Goal: Task Accomplishment & Management: Use online tool/utility

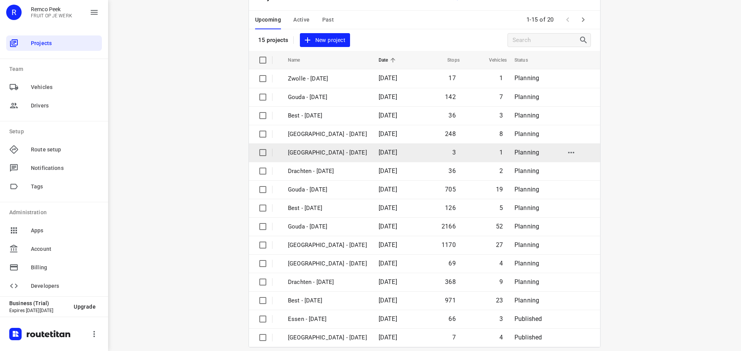
scroll to position [39, 0]
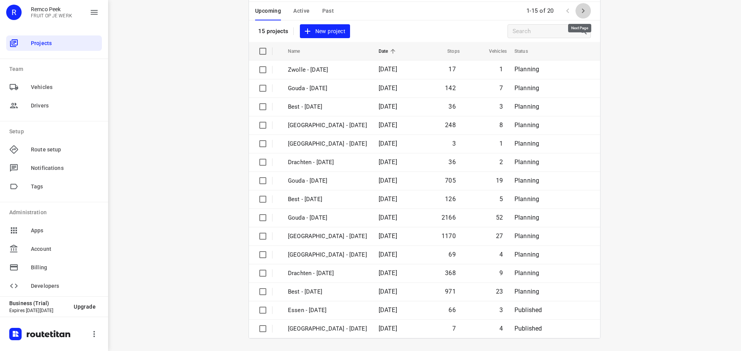
click at [581, 10] on icon "button" at bounding box center [582, 10] width 9 height 9
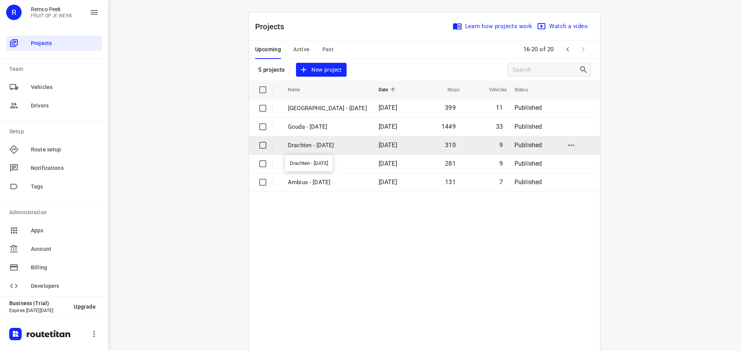
click at [315, 148] on p "Drachten - Tuesday" at bounding box center [327, 145] width 79 height 9
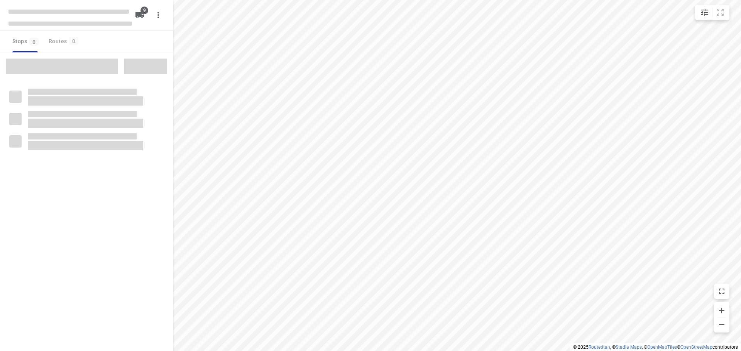
checkbox input "true"
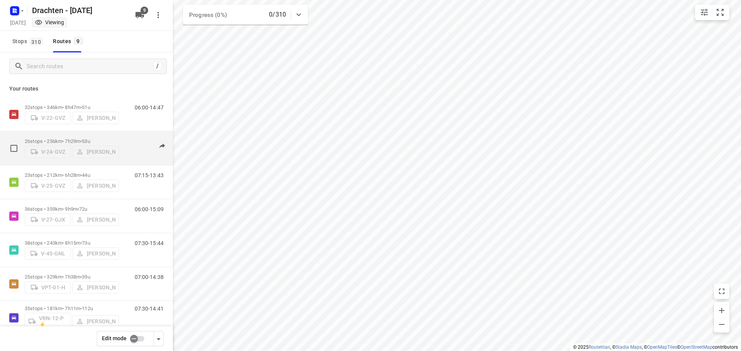
scroll to position [84, 0]
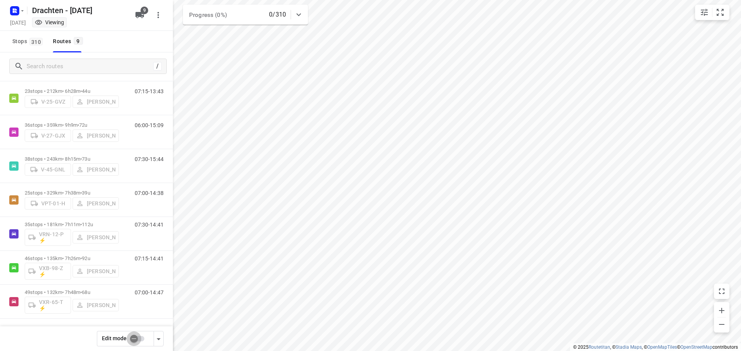
click at [137, 341] on input "checkbox" at bounding box center [134, 339] width 44 height 15
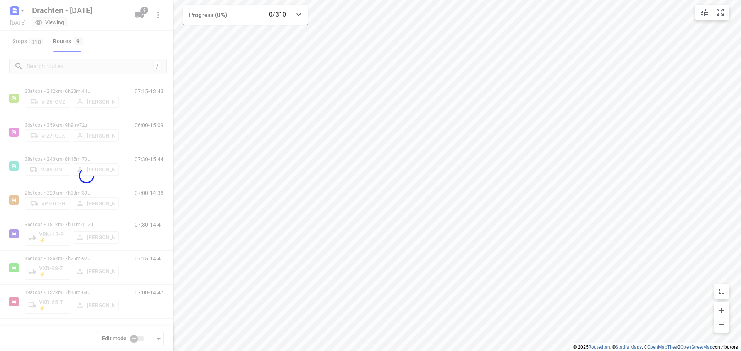
checkbox input "true"
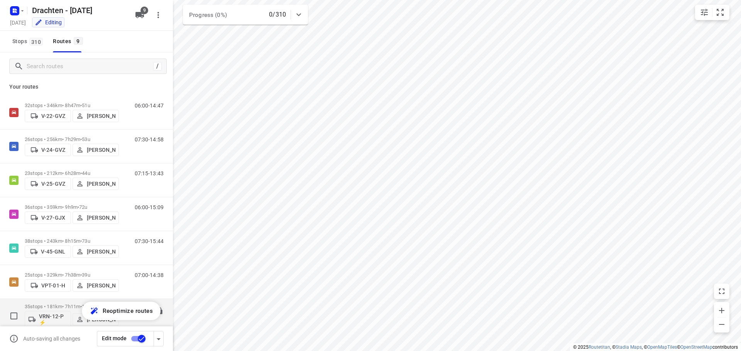
scroll to position [0, 0]
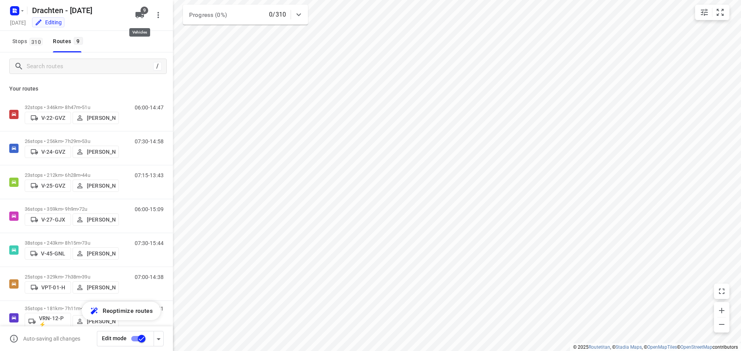
click at [143, 15] on icon "button" at bounding box center [139, 14] width 9 height 9
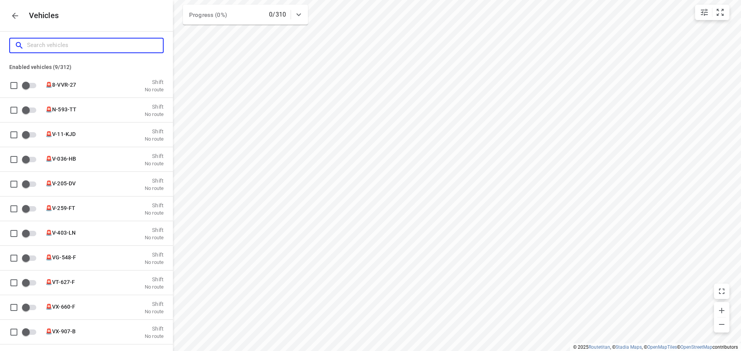
click at [69, 49] on input "Search vehicles" at bounding box center [95, 45] width 136 height 12
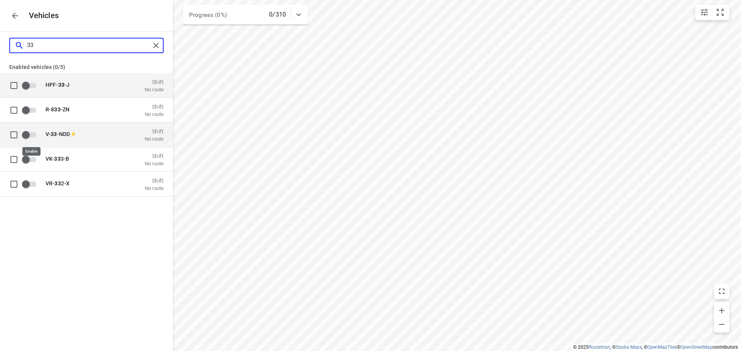
type input "33"
click at [28, 135] on input "grid" at bounding box center [26, 134] width 44 height 15
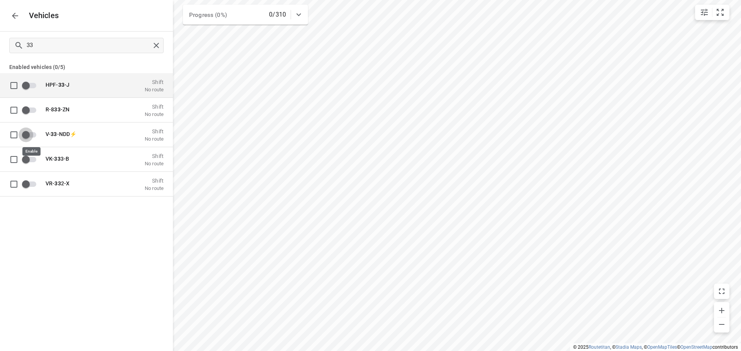
checkbox input "true"
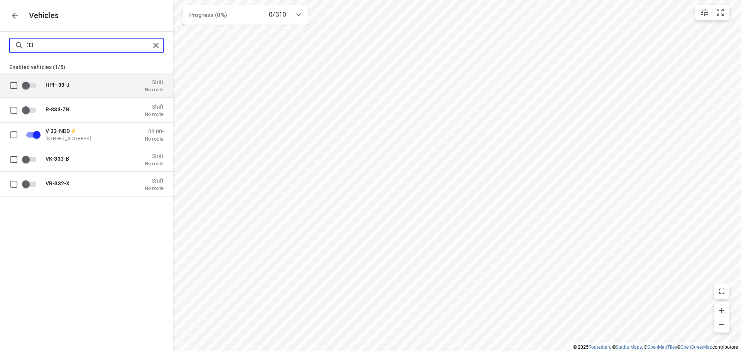
click at [42, 44] on input "33" at bounding box center [88, 45] width 123 height 12
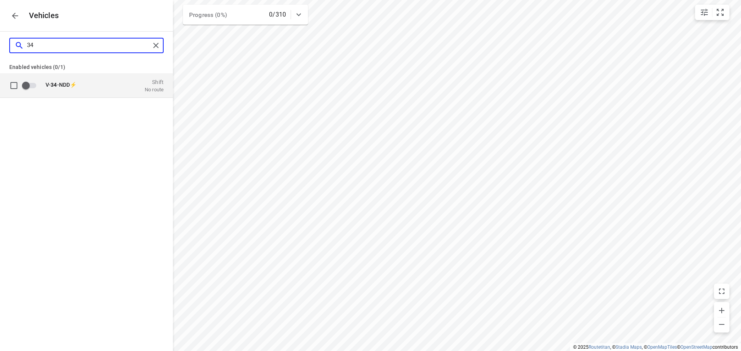
type input "34"
drag, startPoint x: 30, startPoint y: 86, endPoint x: 46, endPoint y: 52, distance: 37.8
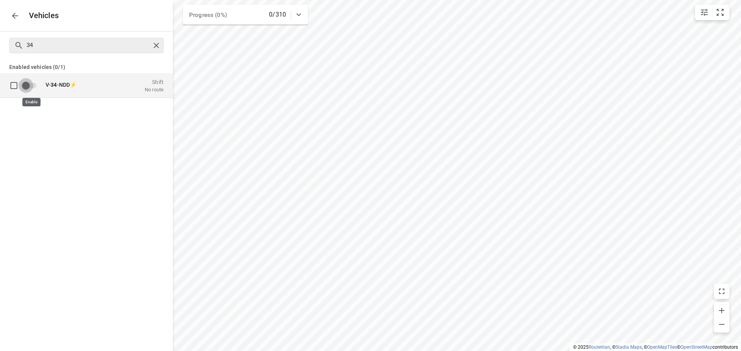
click at [30, 85] on input "grid" at bounding box center [26, 85] width 44 height 15
checkbox input "true"
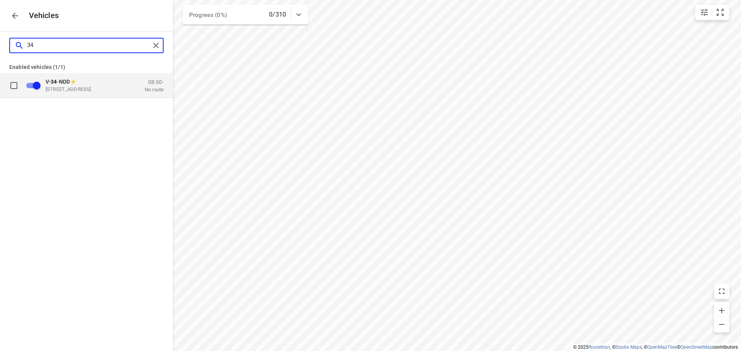
click at [51, 46] on input "34" at bounding box center [88, 45] width 123 height 12
type input "3"
checkbox input "false"
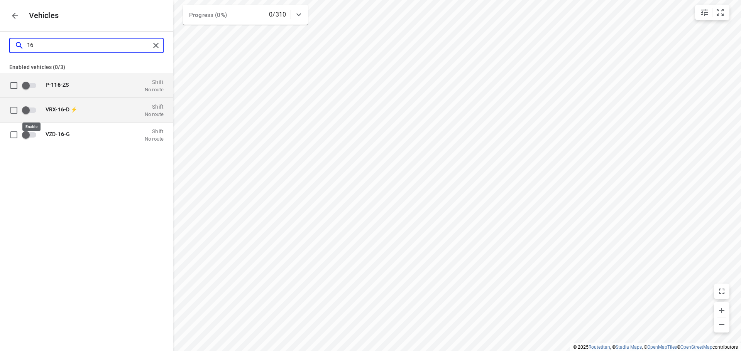
type input "16"
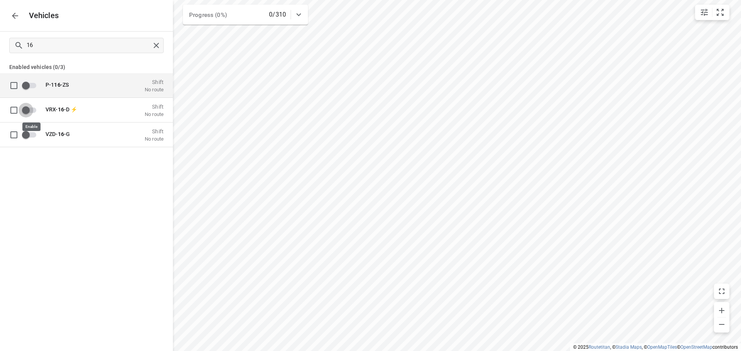
drag, startPoint x: 32, startPoint y: 110, endPoint x: 39, endPoint y: 88, distance: 22.8
click at [32, 110] on input "grid" at bounding box center [26, 110] width 44 height 15
checkbox input "true"
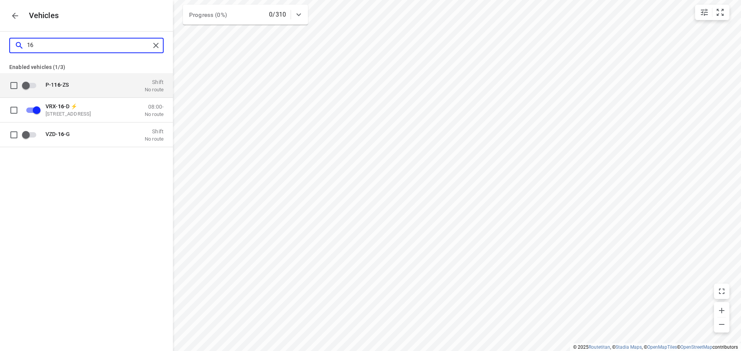
drag, startPoint x: 41, startPoint y: 45, endPoint x: 24, endPoint y: 46, distance: 17.0
click at [24, 46] on div "16" at bounding box center [82, 45] width 135 height 12
type input "0"
checkbox input "false"
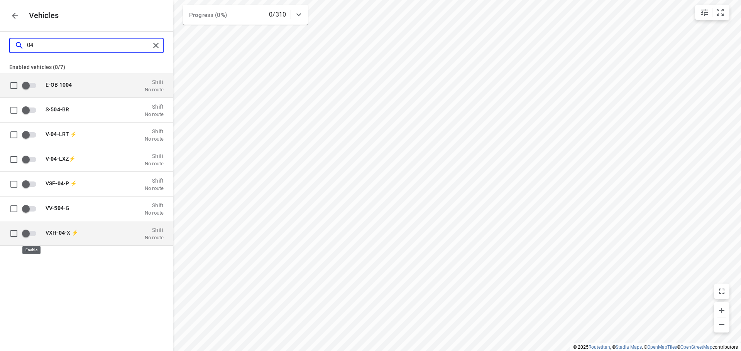
type input "04"
click at [25, 229] on input "grid" at bounding box center [26, 233] width 44 height 15
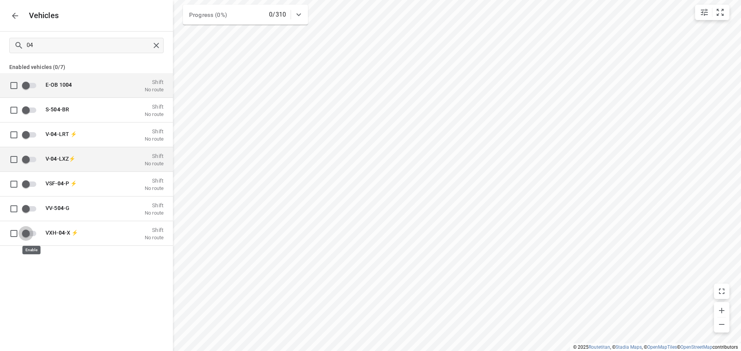
checkbox input "true"
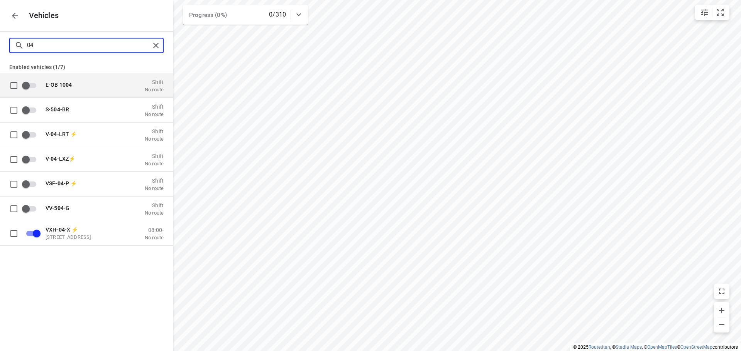
click at [37, 46] on input "04" at bounding box center [88, 45] width 123 height 12
type input "0"
checkbox input "false"
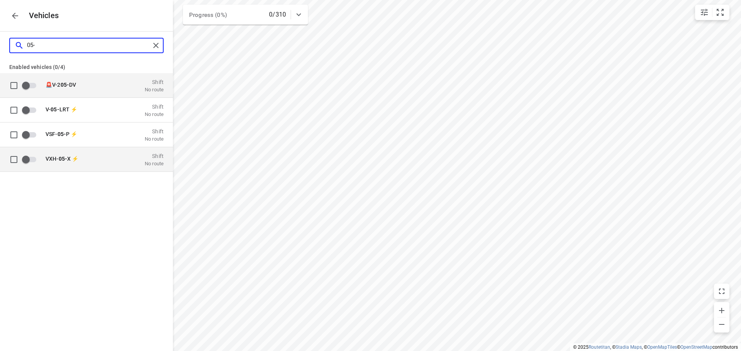
type input "05-"
click at [26, 159] on input "grid" at bounding box center [26, 159] width 44 height 15
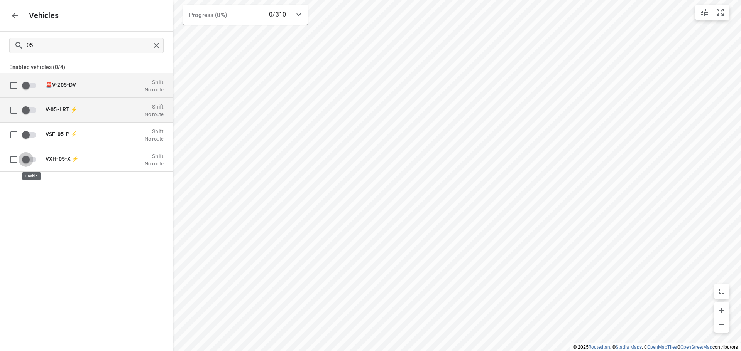
checkbox input "true"
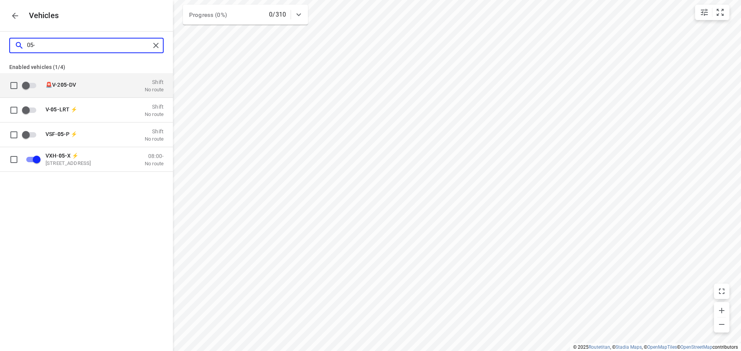
drag, startPoint x: 37, startPoint y: 44, endPoint x: 18, endPoint y: 46, distance: 19.3
click at [18, 46] on div "05-" at bounding box center [82, 45] width 135 height 12
checkbox input "false"
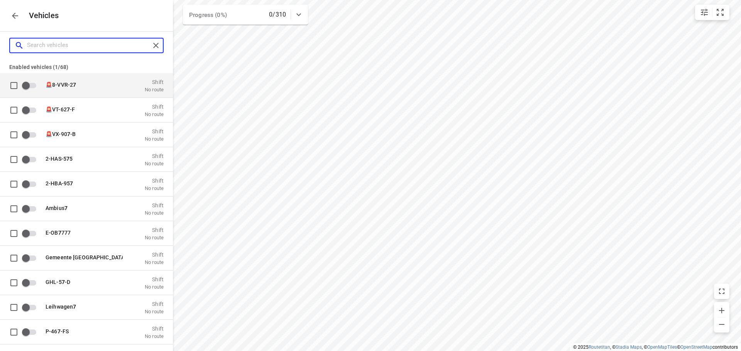
type input "7"
checkbox input "true"
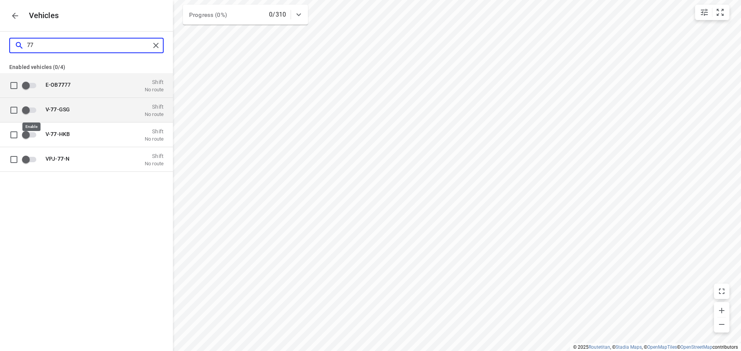
type input "77"
click at [25, 110] on input "grid" at bounding box center [26, 110] width 44 height 15
checkbox input "true"
drag, startPoint x: 37, startPoint y: 49, endPoint x: 25, endPoint y: 46, distance: 12.2
click at [26, 49] on div "77" at bounding box center [82, 45] width 135 height 12
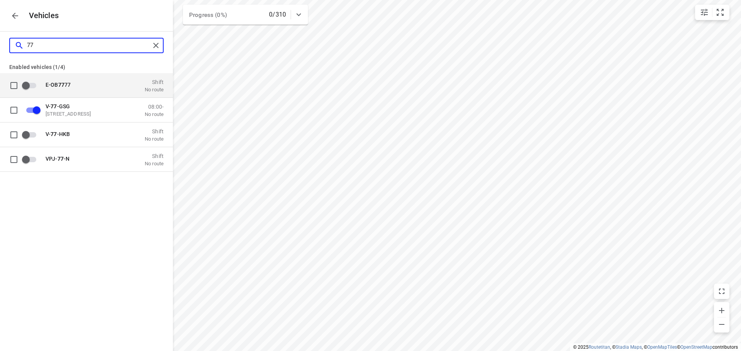
type input "2"
checkbox input "false"
type input "24"
checkbox input "true"
drag, startPoint x: 35, startPoint y: 47, endPoint x: 21, endPoint y: 49, distance: 14.1
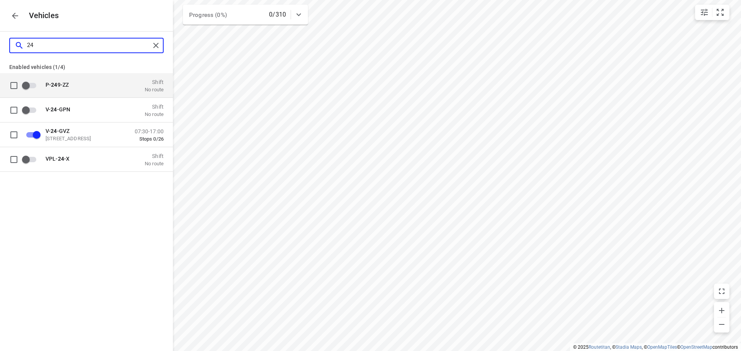
click at [21, 49] on div "24" at bounding box center [82, 45] width 135 height 12
type input "2"
checkbox input "false"
type input "27"
checkbox input "true"
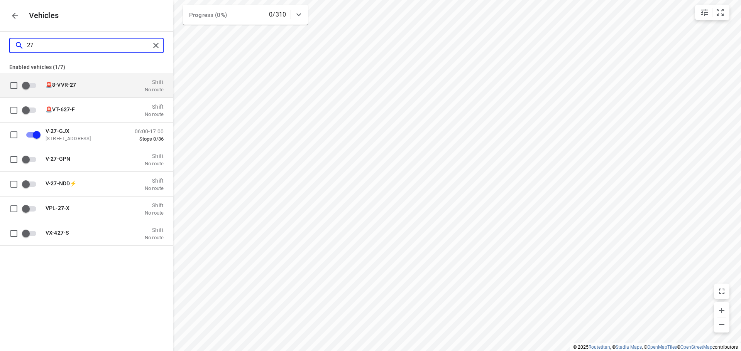
type input "27"
click at [17, 16] on icon "button" at bounding box center [15, 16] width 6 height 6
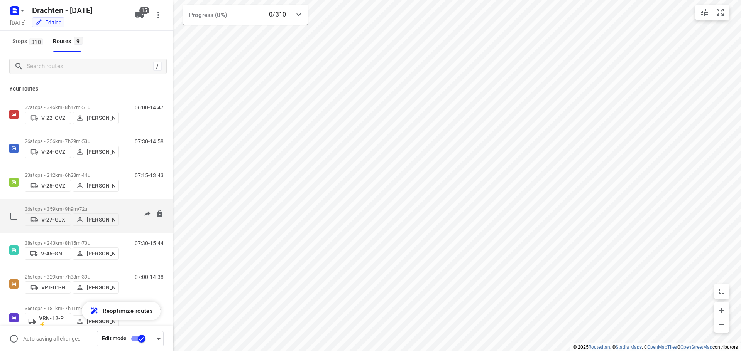
click at [56, 219] on p "V-27-GJX" at bounding box center [53, 220] width 24 height 6
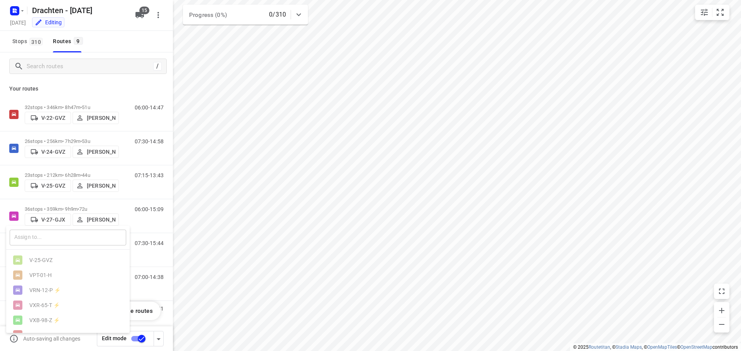
click at [49, 238] on input "text" at bounding box center [68, 238] width 116 height 16
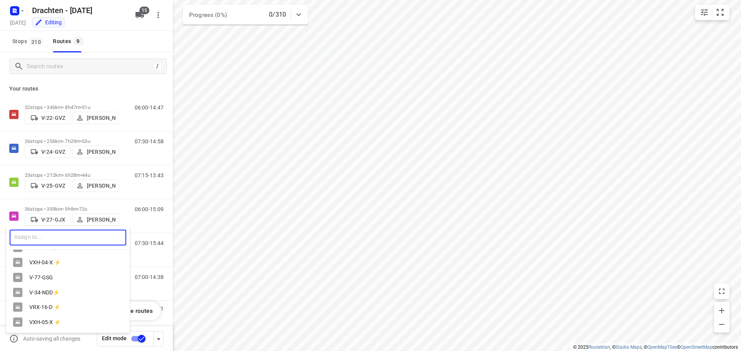
scroll to position [121, 0]
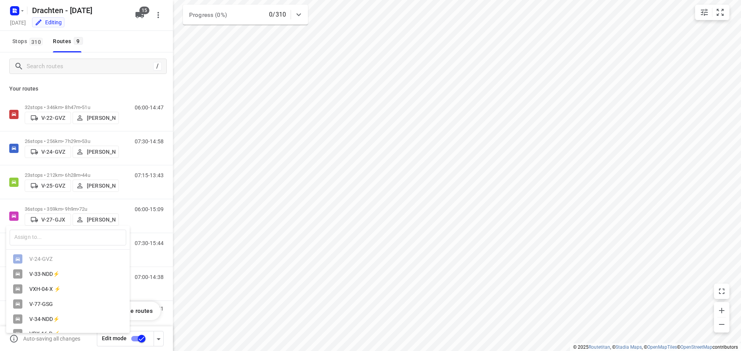
click at [113, 42] on div at bounding box center [370, 175] width 741 height 351
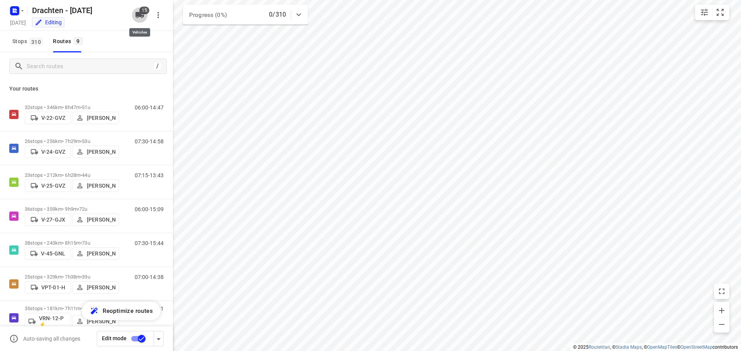
click at [143, 16] on icon "button" at bounding box center [139, 15] width 8 height 6
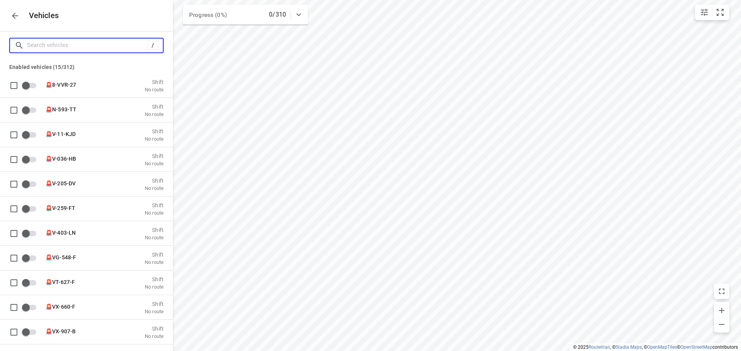
click at [84, 49] on input "Search vehicles" at bounding box center [87, 45] width 120 height 12
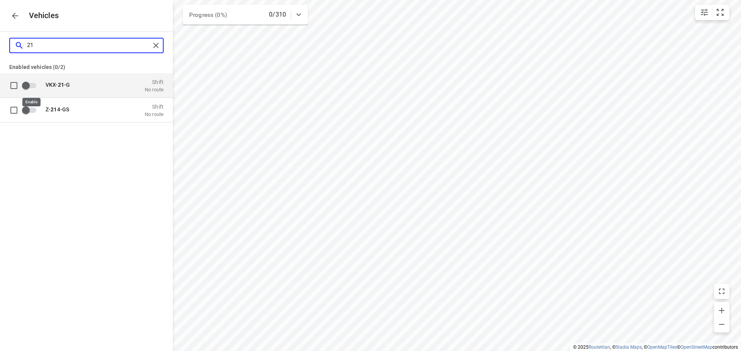
type input "21"
drag, startPoint x: 28, startPoint y: 84, endPoint x: 34, endPoint y: 78, distance: 8.2
click at [28, 84] on input "grid" at bounding box center [26, 85] width 44 height 15
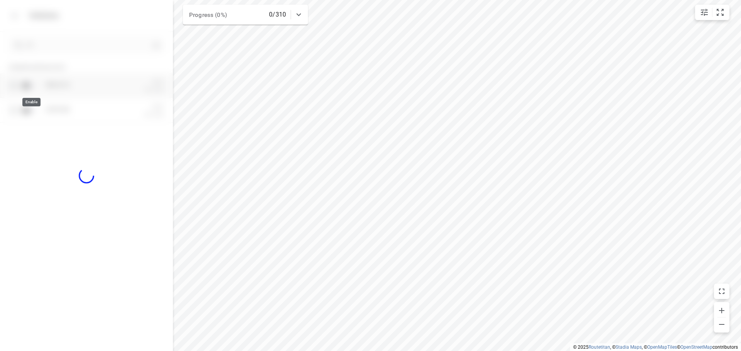
checkbox input "true"
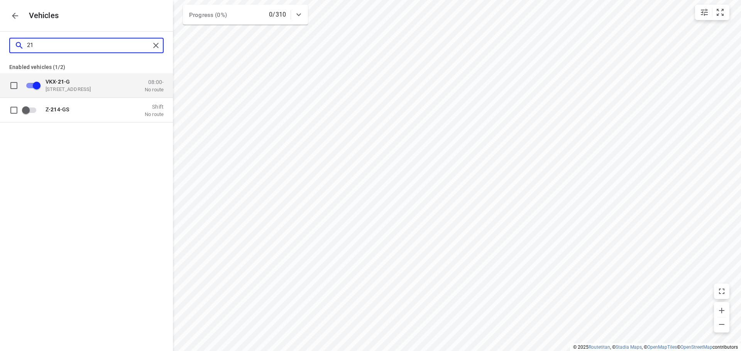
drag, startPoint x: 45, startPoint y: 42, endPoint x: 27, endPoint y: 46, distance: 18.1
click at [27, 46] on input "21" at bounding box center [88, 45] width 123 height 12
type input "2"
checkbox input "false"
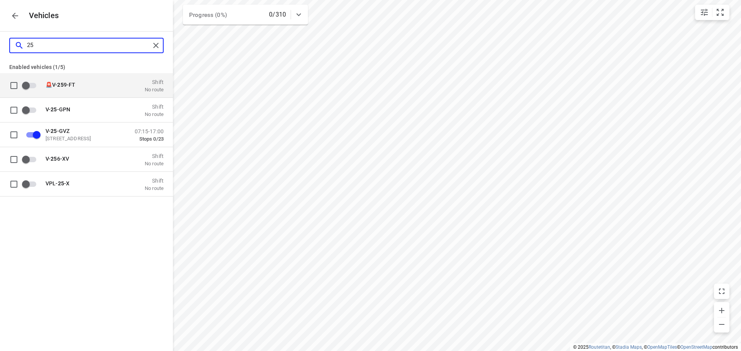
type input "25"
click at [21, 20] on button "button" at bounding box center [14, 15] width 15 height 15
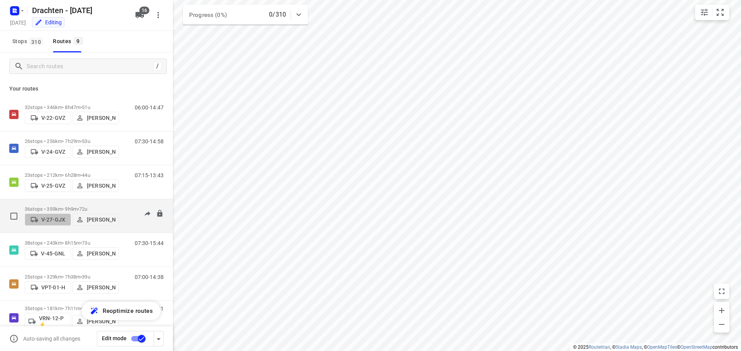
click at [60, 223] on p "V-27-GJX" at bounding box center [53, 220] width 24 height 6
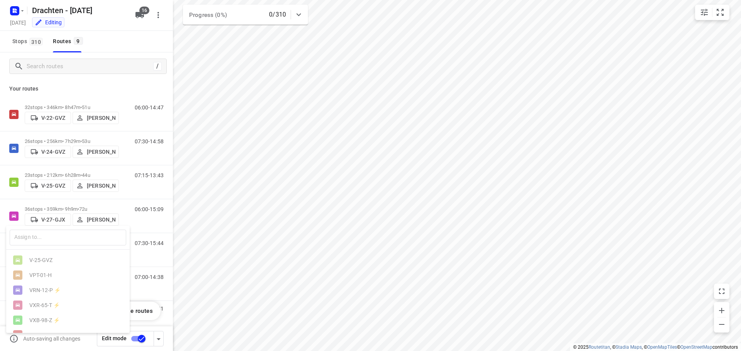
click at [103, 42] on div at bounding box center [370, 175] width 741 height 351
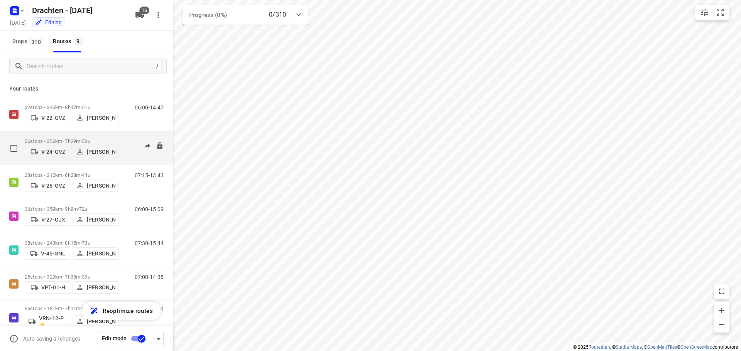
click at [49, 151] on p "V-24-GVZ" at bounding box center [53, 152] width 24 height 6
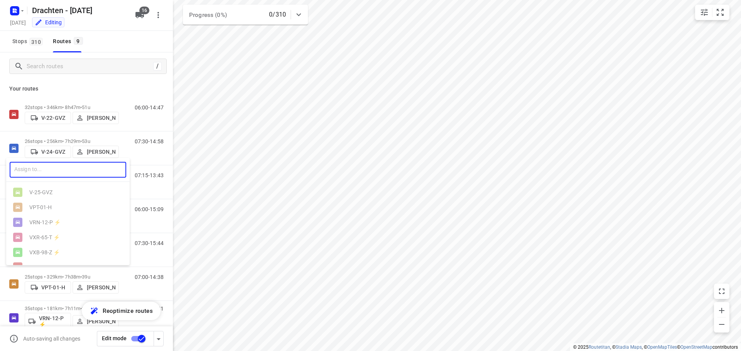
click at [48, 172] on input "text" at bounding box center [68, 170] width 116 height 16
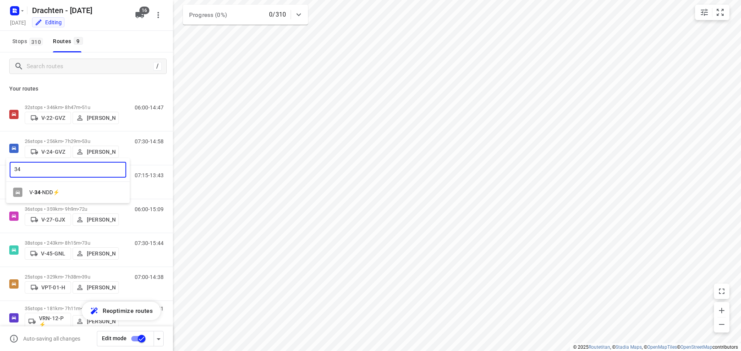
type input "34"
click at [51, 196] on div "V- 34 -NDD⚡" at bounding box center [69, 192] width 81 height 6
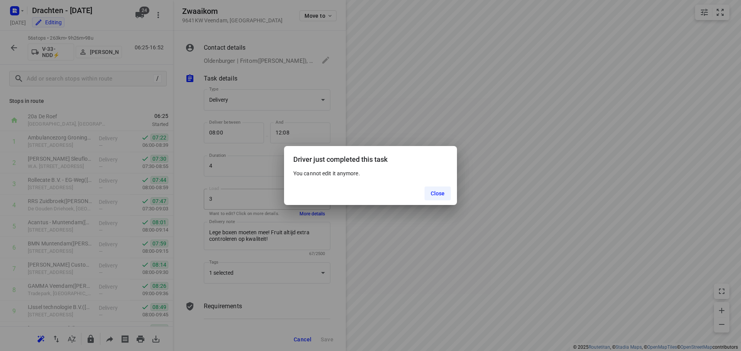
scroll to position [463, 0]
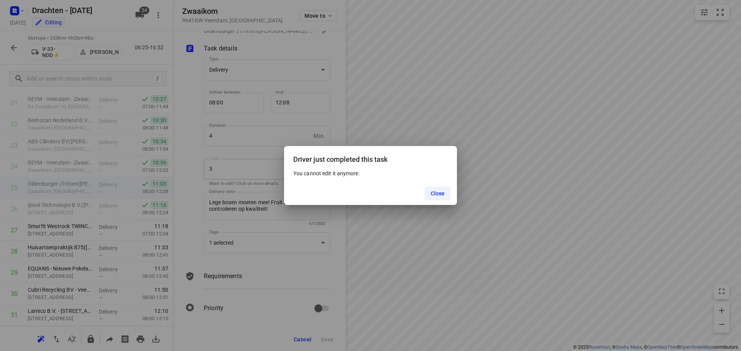
click at [444, 190] on button "Close" at bounding box center [437, 194] width 27 height 14
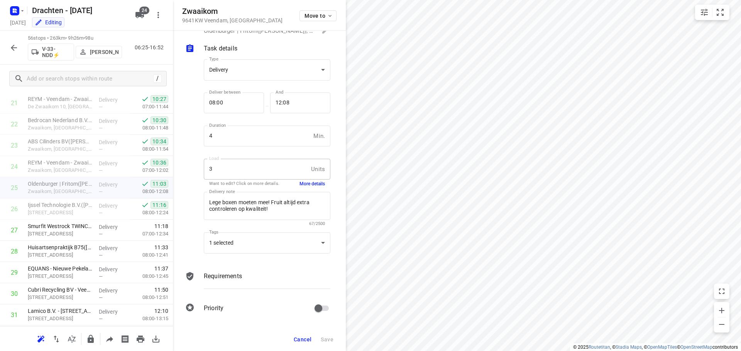
click at [19, 53] on button "button" at bounding box center [13, 47] width 15 height 15
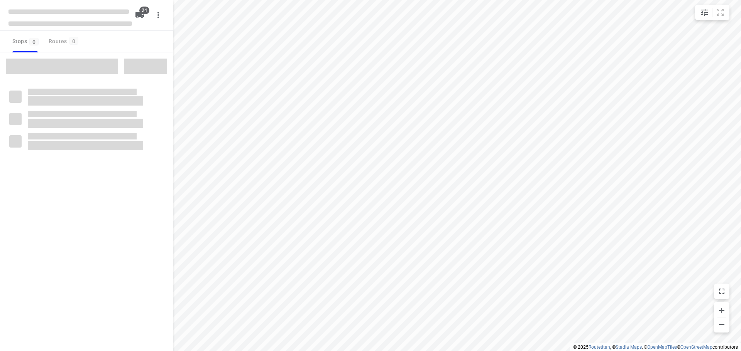
checkbox input "true"
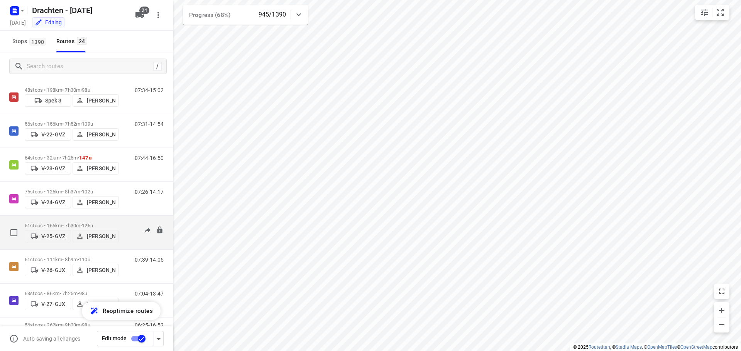
scroll to position [15, 0]
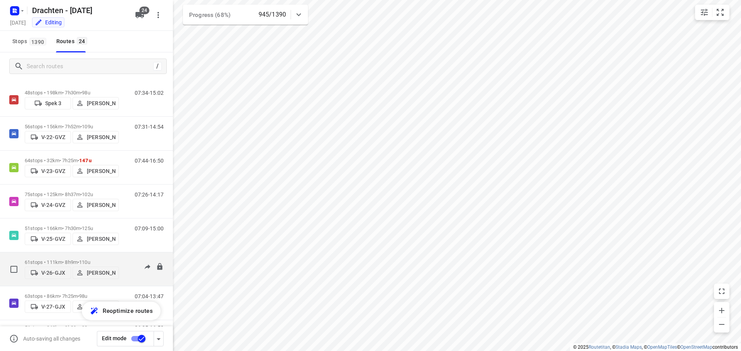
click at [59, 260] on p "61 stops • 111km • 8h9m • 110u" at bounding box center [72, 263] width 94 height 6
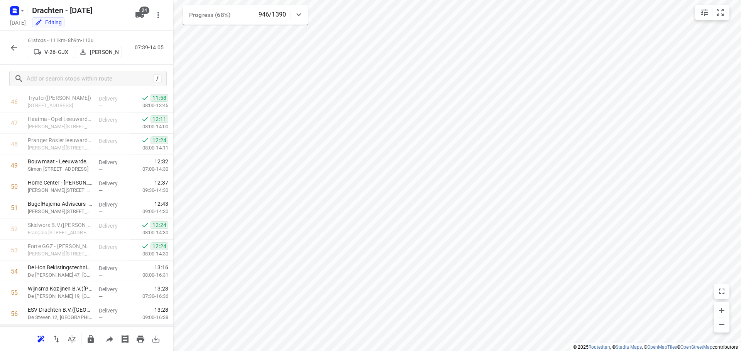
scroll to position [1120, 0]
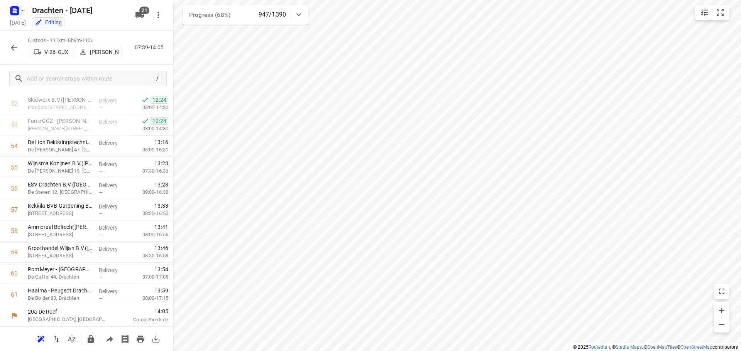
click at [15, 49] on icon "button" at bounding box center [13, 47] width 9 height 9
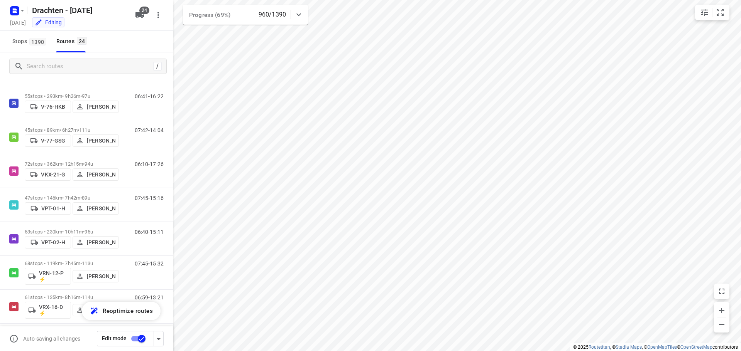
scroll to position [439, 0]
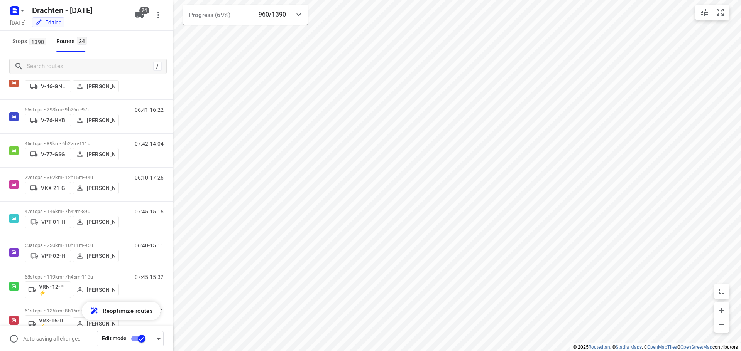
click at [131, 39] on div "Stops 1390 Routes 24" at bounding box center [86, 42] width 173 height 22
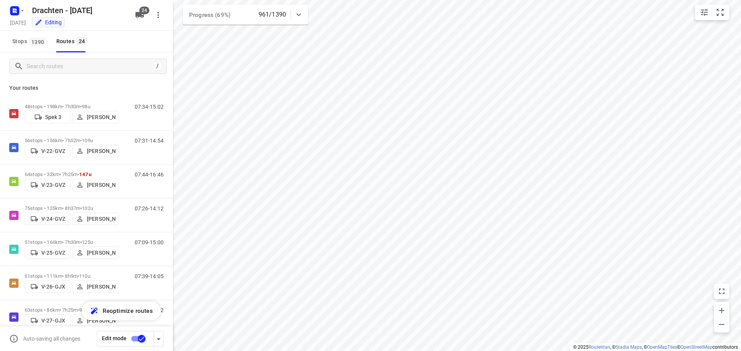
scroll to position [0, 0]
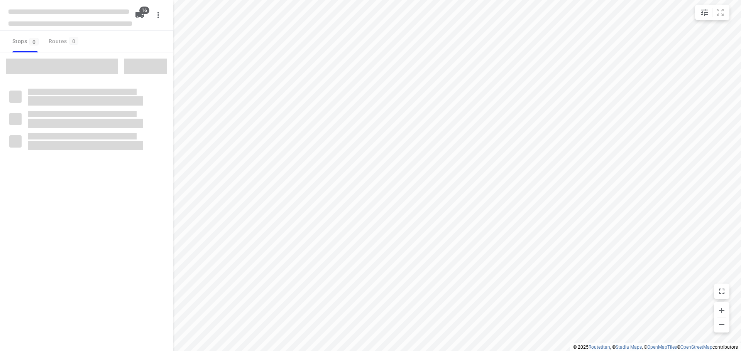
checkbox input "true"
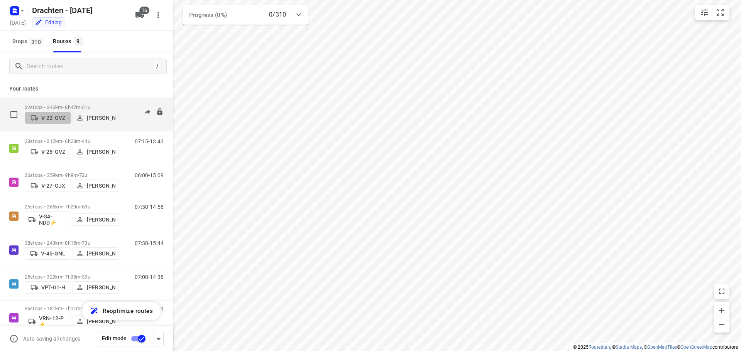
click at [59, 116] on p "V-22-GVZ" at bounding box center [53, 118] width 24 height 6
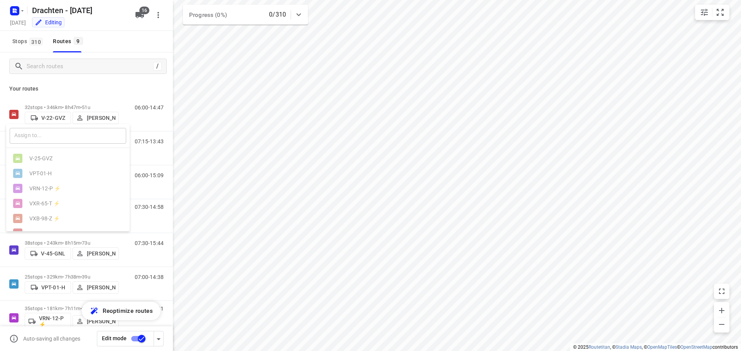
click at [52, 137] on input "text" at bounding box center [68, 136] width 116 height 16
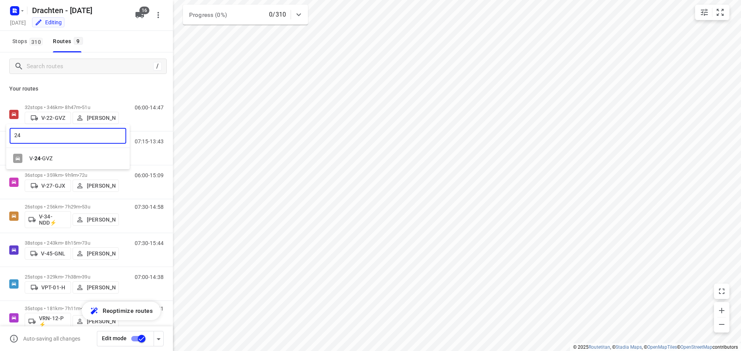
type input "24"
click at [56, 155] on div "V- 24 -GVZ" at bounding box center [69, 158] width 81 height 6
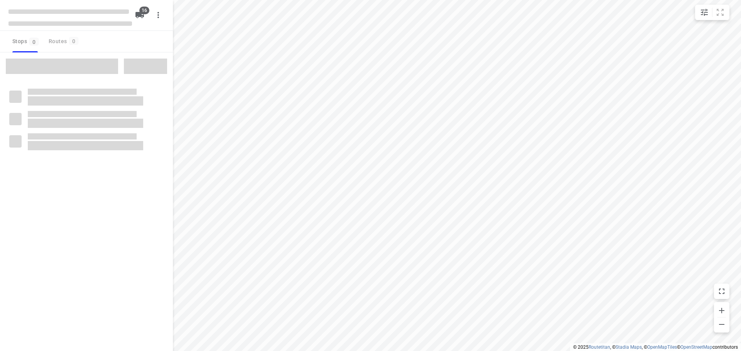
checkbox input "true"
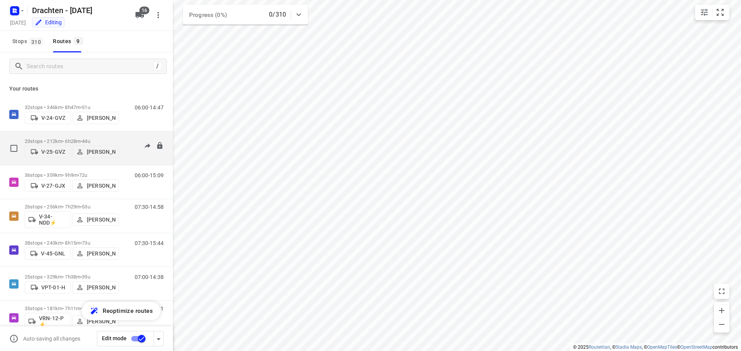
click at [54, 152] on p "V-25-GVZ" at bounding box center [53, 152] width 24 height 6
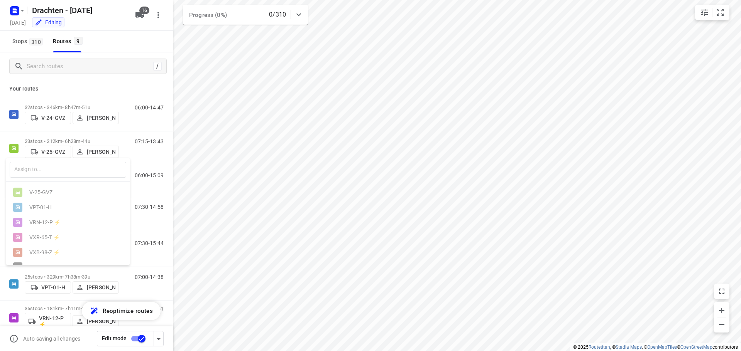
click at [56, 153] on div at bounding box center [370, 175] width 741 height 351
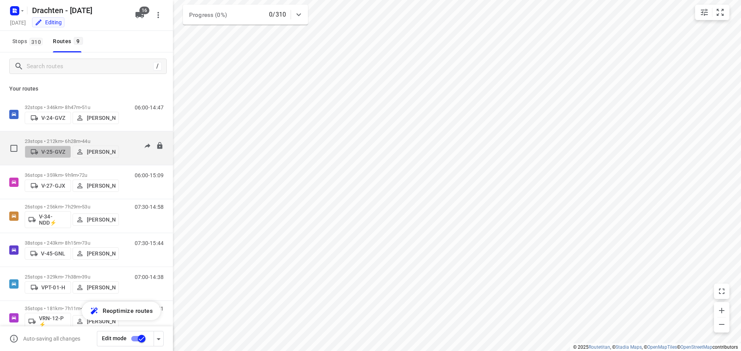
click at [63, 152] on p "V-25-GVZ" at bounding box center [53, 152] width 24 height 6
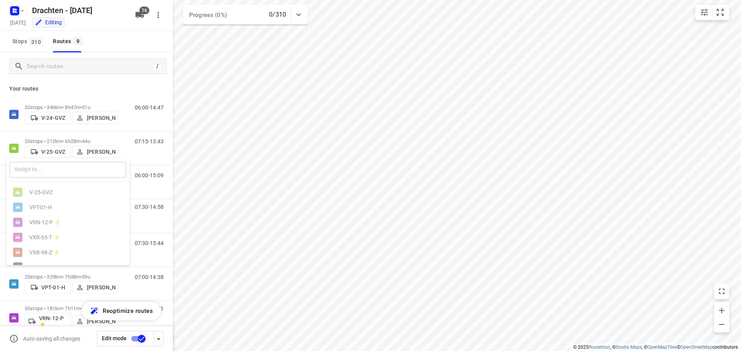
click at [50, 170] on input "text" at bounding box center [68, 170] width 116 height 16
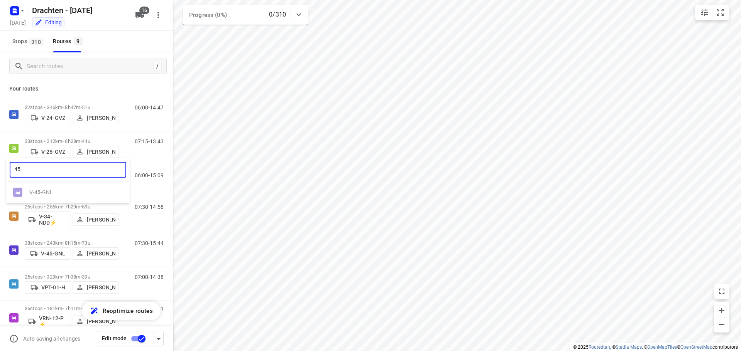
type input "45"
click at [103, 41] on div at bounding box center [370, 175] width 741 height 351
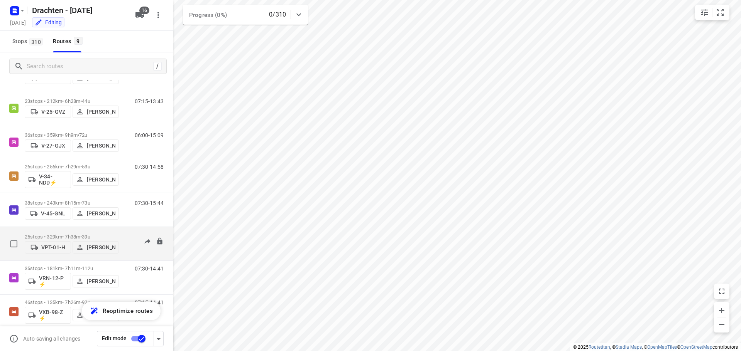
scroll to position [77, 0]
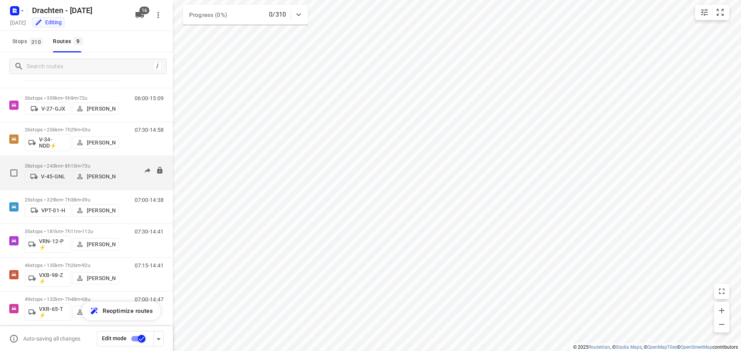
click at [51, 176] on p "V-45-GNL" at bounding box center [53, 177] width 24 height 6
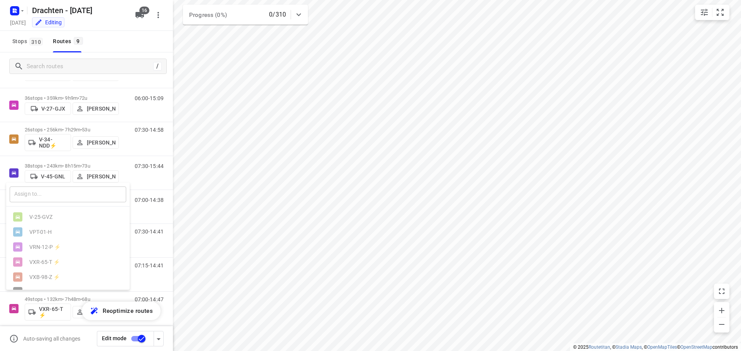
click at [45, 198] on input "text" at bounding box center [68, 195] width 116 height 16
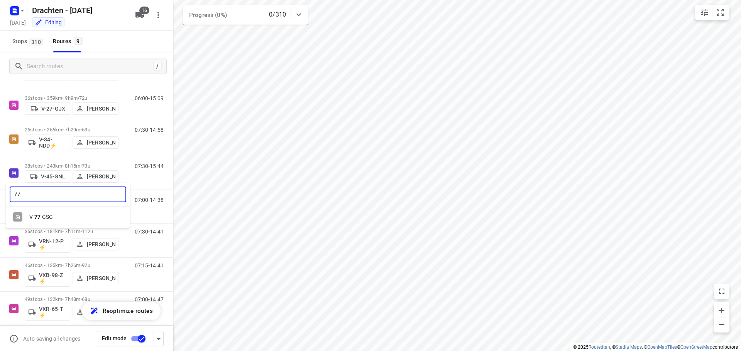
type input "77"
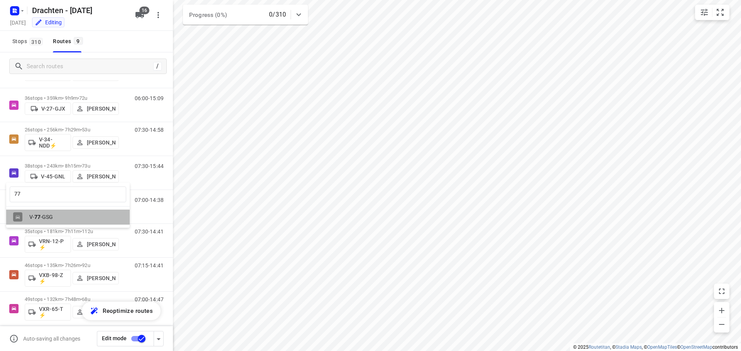
click at [37, 212] on div "V- 77 -GSG" at bounding box center [67, 217] width 123 height 15
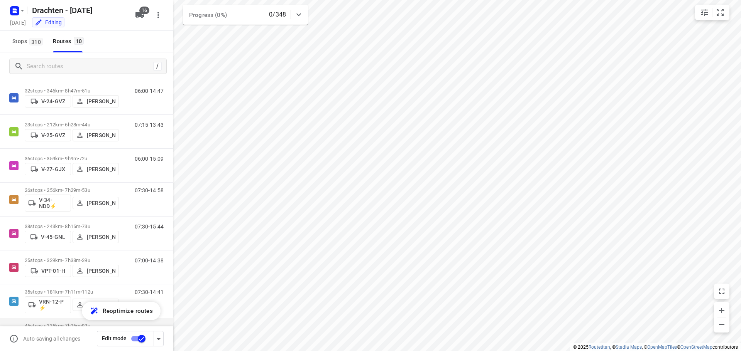
scroll to position [0, 0]
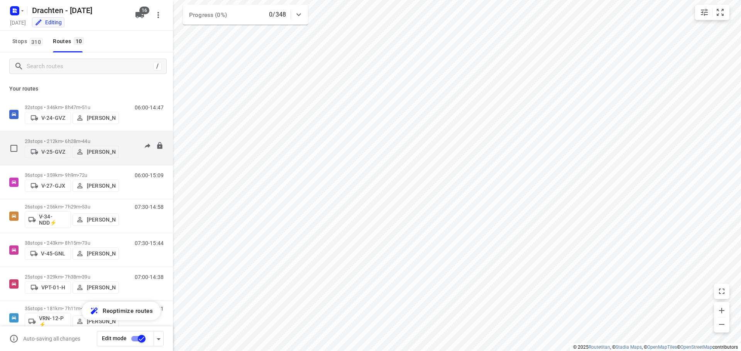
click at [46, 151] on p "V-25-GVZ" at bounding box center [53, 152] width 24 height 6
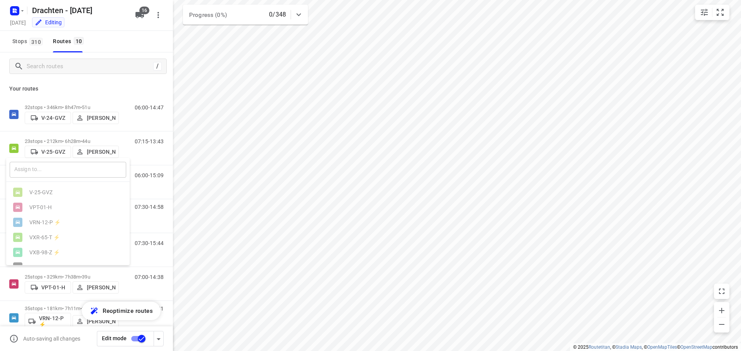
click at [39, 169] on input "text" at bounding box center [68, 170] width 116 height 16
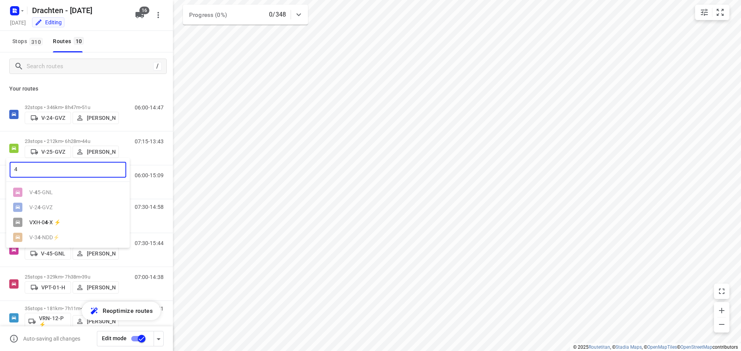
type input "45"
click at [37, 169] on input "45" at bounding box center [68, 170] width 116 height 16
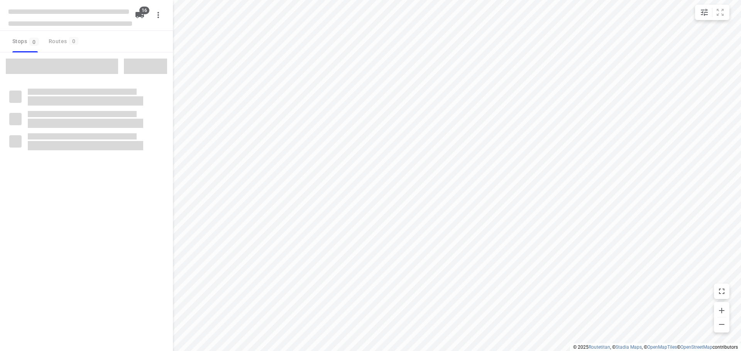
checkbox input "true"
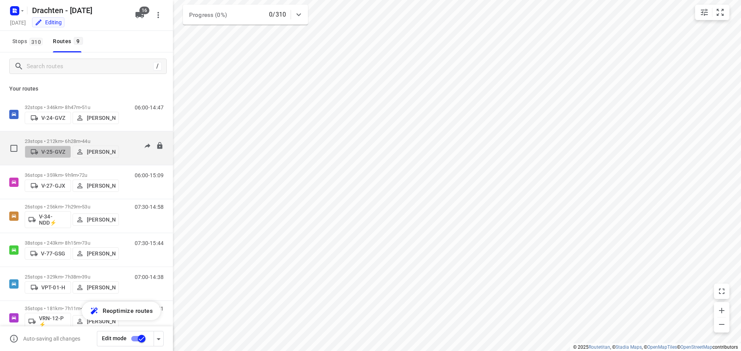
click at [49, 152] on p "V-25-GVZ" at bounding box center [53, 152] width 24 height 6
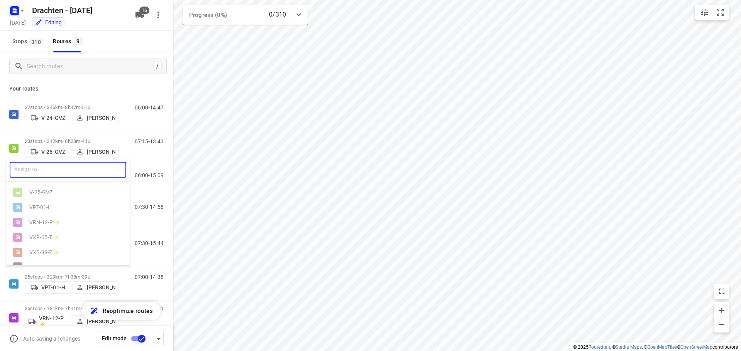
click at [46, 172] on input "text" at bounding box center [68, 170] width 116 height 16
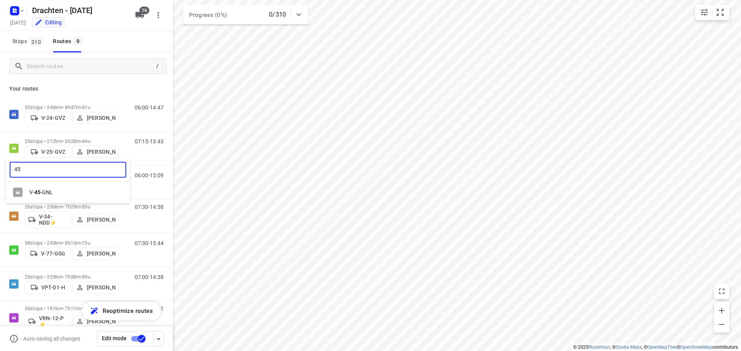
type input "45"
click at [53, 194] on div "V- 45 -GNL" at bounding box center [69, 192] width 81 height 6
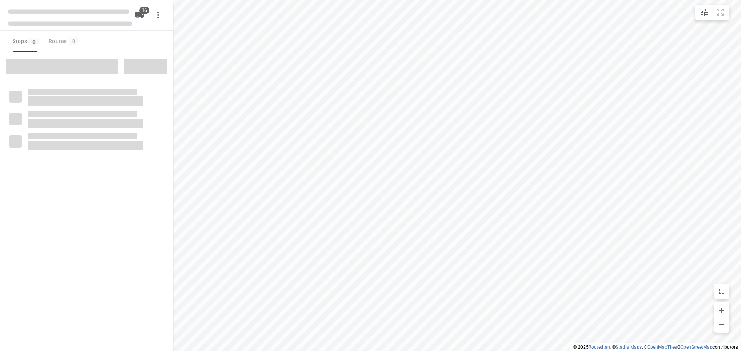
checkbox input "true"
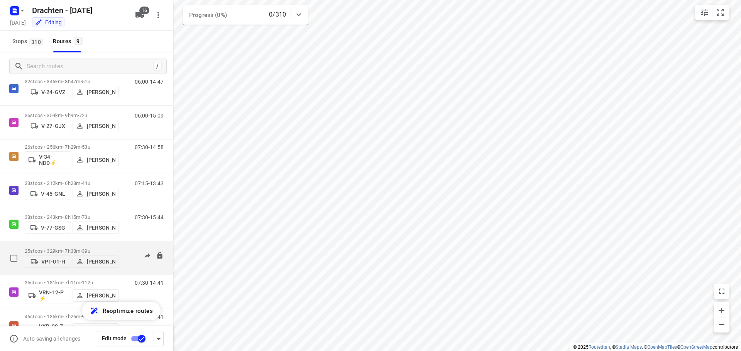
scroll to position [39, 0]
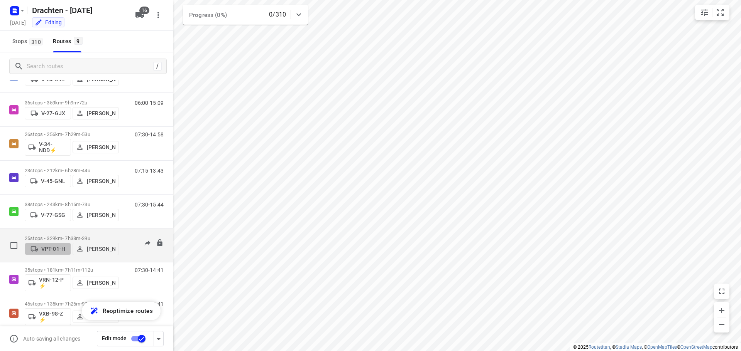
click at [63, 252] on p "VPT-01-H" at bounding box center [53, 249] width 24 height 6
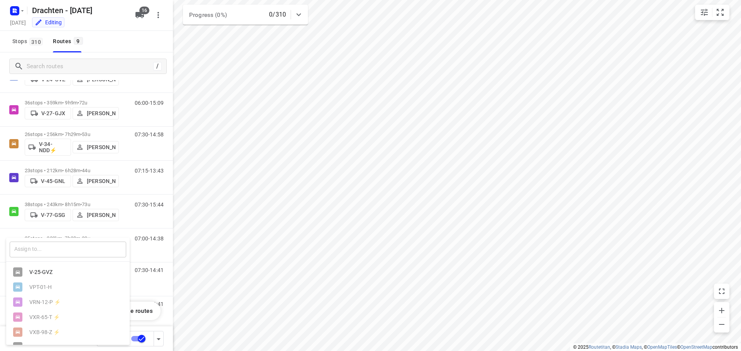
click at [61, 251] on input "text" at bounding box center [68, 250] width 116 height 16
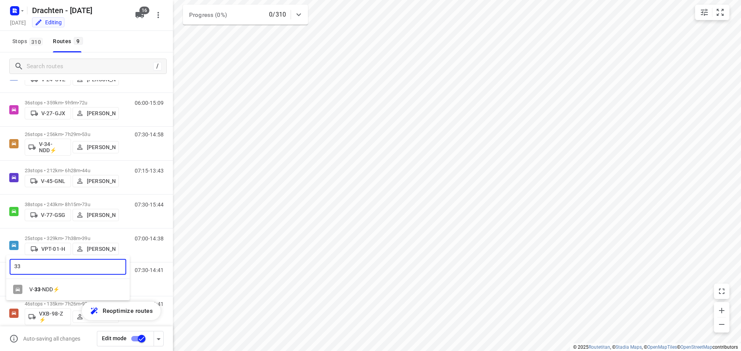
type input "33"
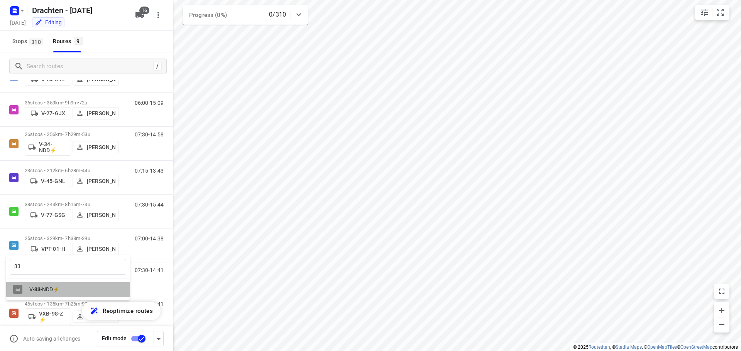
click at [46, 293] on div "V- 33 -NDD⚡" at bounding box center [69, 290] width 81 height 6
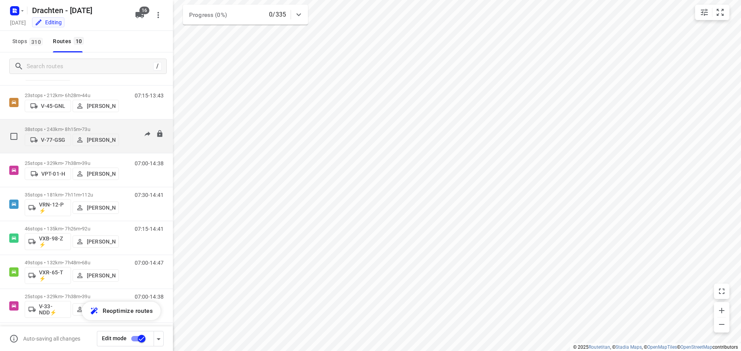
scroll to position [118, 0]
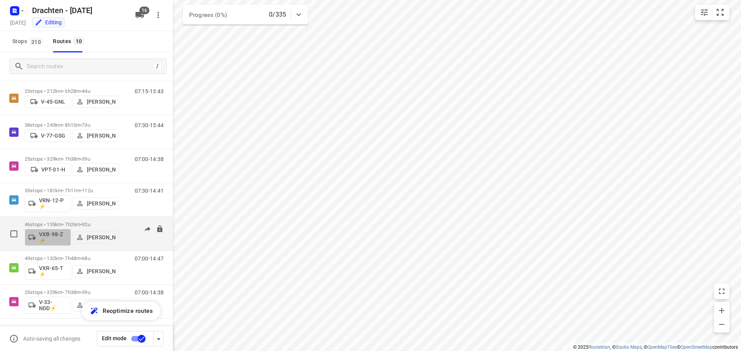
click at [47, 239] on p "VXB-98-Z ⚡" at bounding box center [53, 237] width 29 height 12
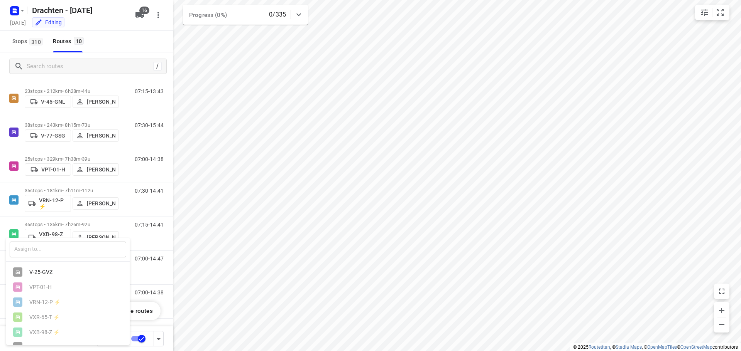
click at [44, 248] on input "text" at bounding box center [68, 250] width 116 height 16
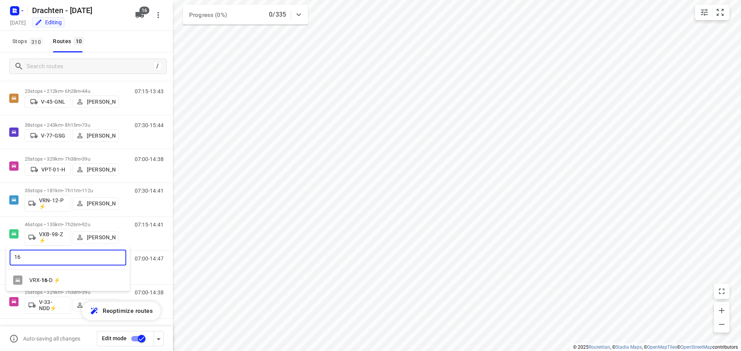
type input "16"
click at [55, 283] on div "VRX- 16 -D ⚡" at bounding box center [69, 280] width 81 height 6
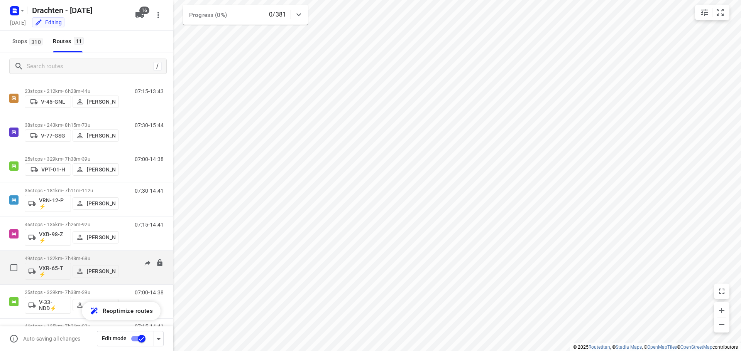
scroll to position [152, 0]
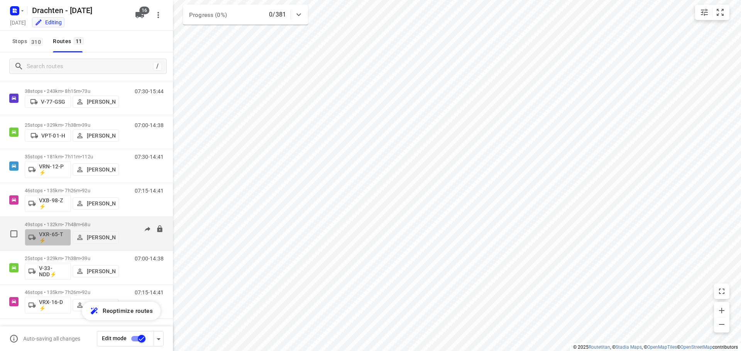
click at [49, 238] on p "VXR-65-T ⚡" at bounding box center [53, 237] width 29 height 12
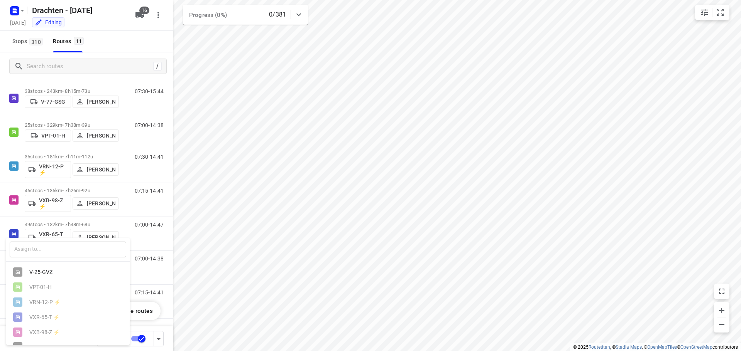
click at [49, 246] on input "text" at bounding box center [68, 250] width 116 height 16
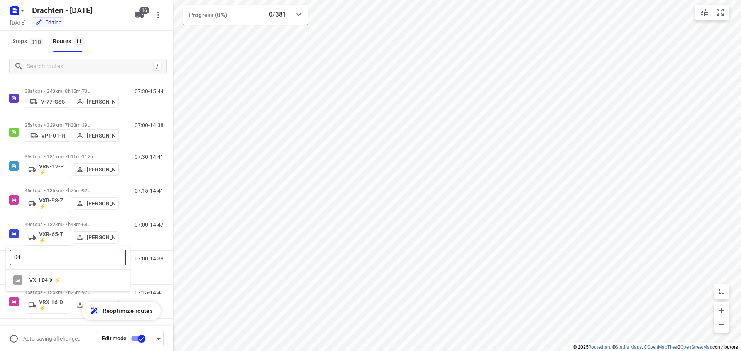
type input "04"
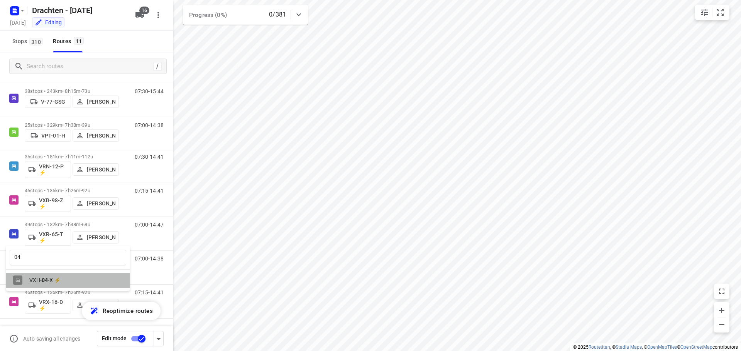
click at [54, 278] on div "VXH- 04 -X ⚡" at bounding box center [69, 280] width 81 height 6
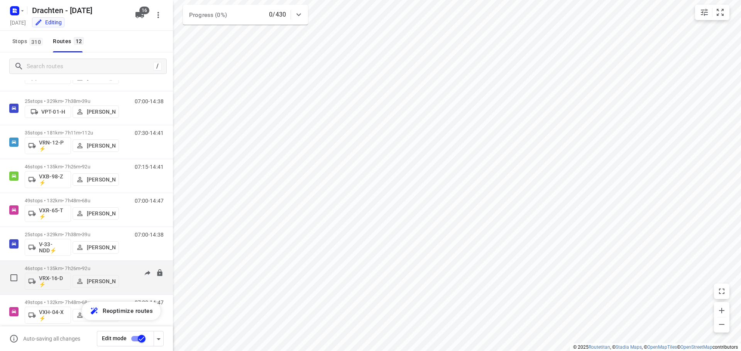
scroll to position [186, 0]
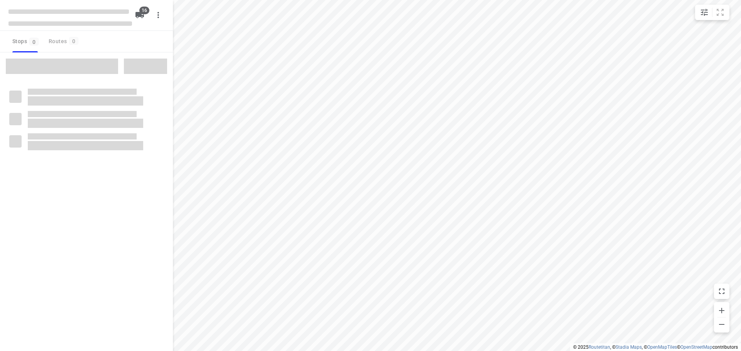
checkbox input "true"
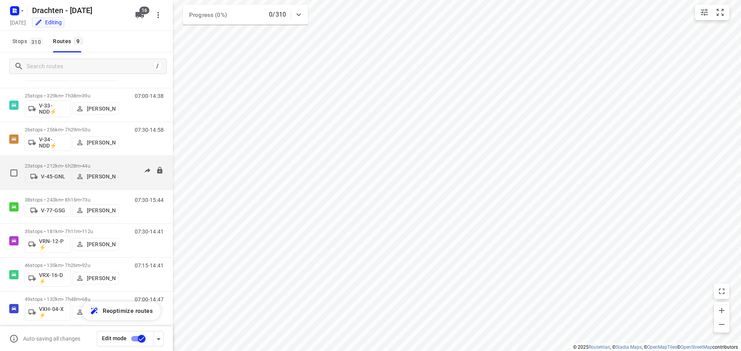
scroll to position [84, 0]
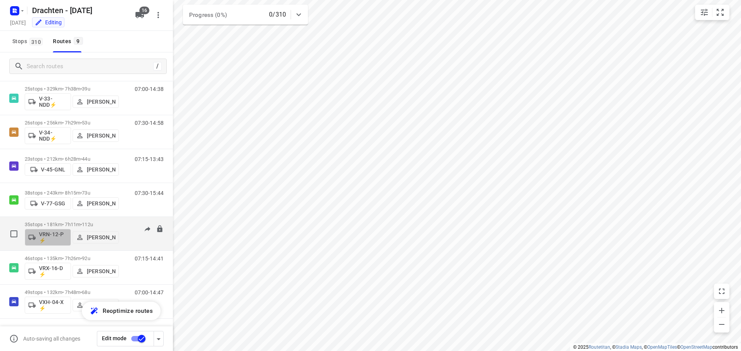
click at [49, 236] on p "VRN-12-P ⚡" at bounding box center [53, 237] width 29 height 12
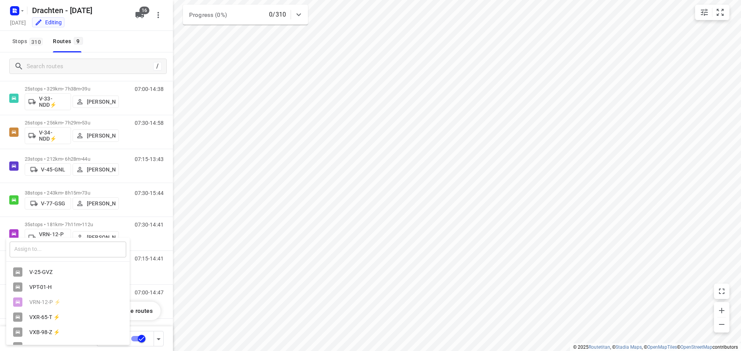
click at [44, 255] on input "text" at bounding box center [68, 250] width 116 height 16
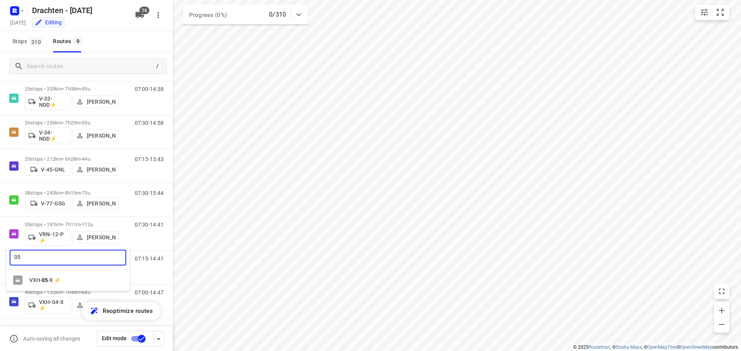
type input "05"
click at [53, 284] on div "VXH- 05 -X ⚡" at bounding box center [69, 280] width 81 height 6
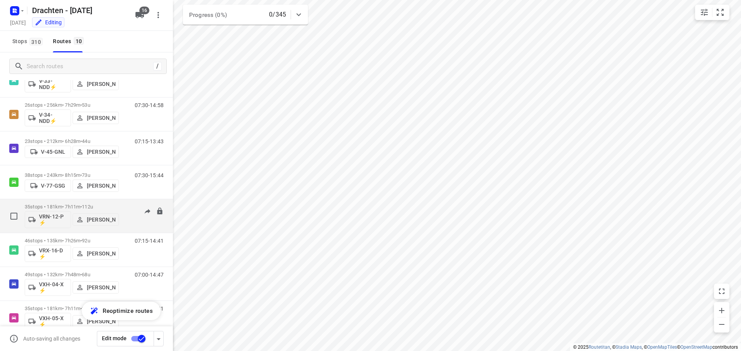
scroll to position [118, 0]
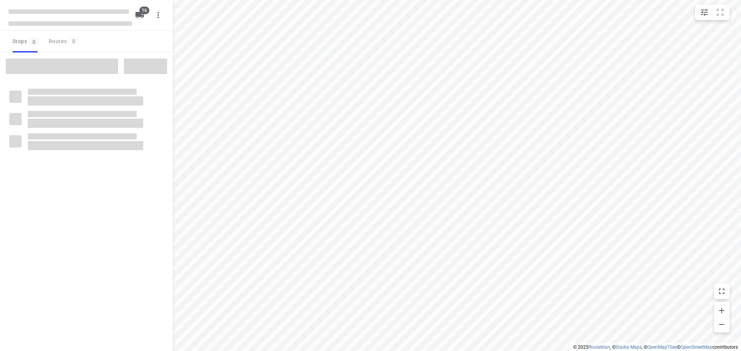
checkbox input "true"
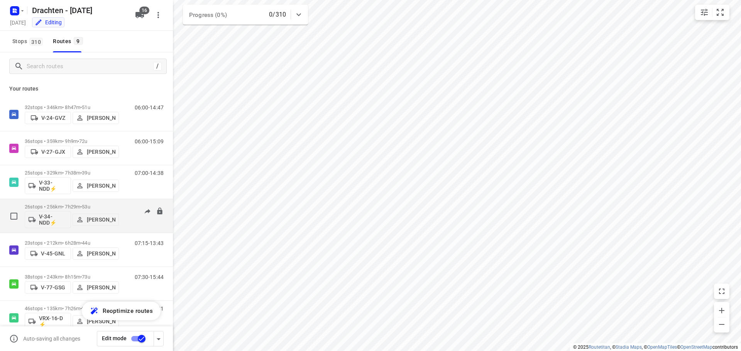
scroll to position [84, 0]
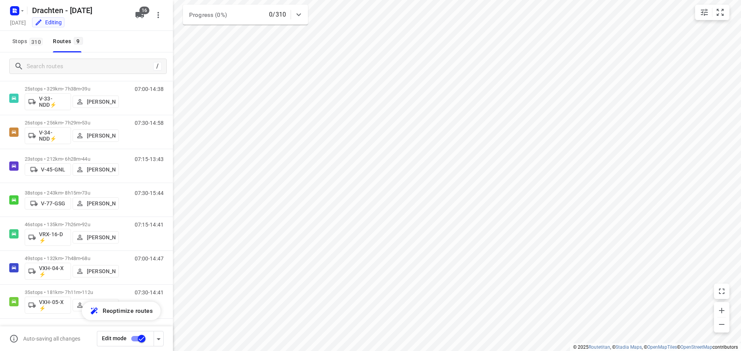
click at [142, 339] on input "checkbox" at bounding box center [142, 339] width 44 height 15
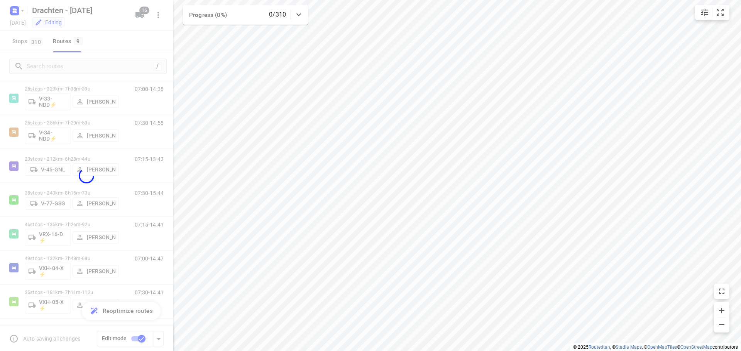
checkbox input "false"
